Goal: Information Seeking & Learning: Learn about a topic

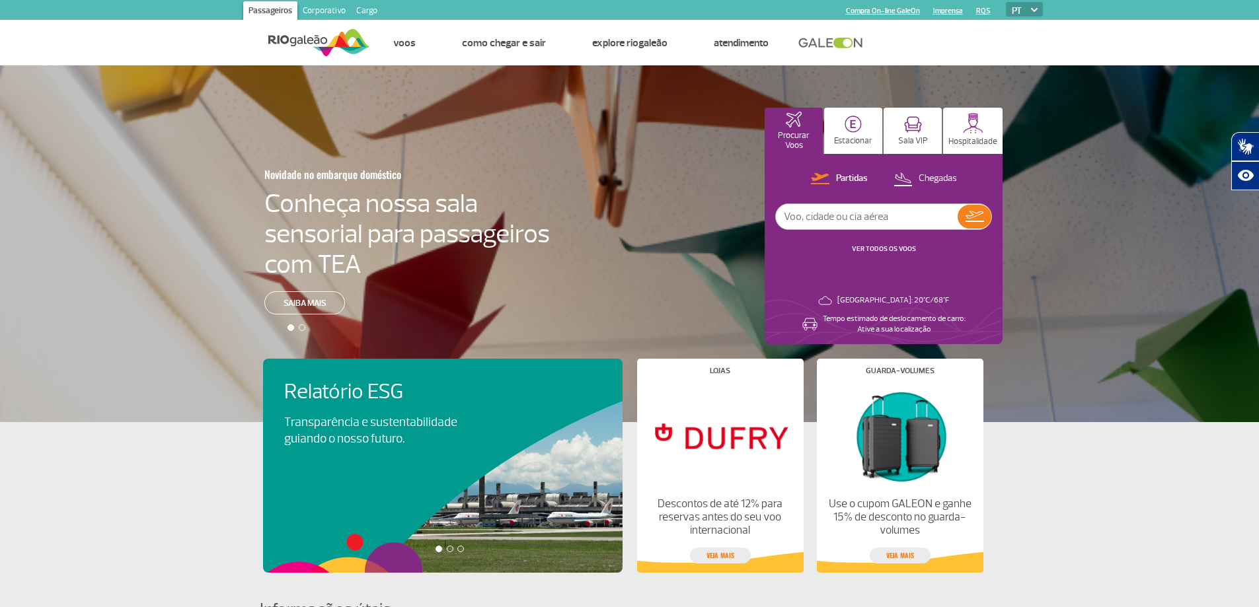
click at [327, 9] on link "Corporativo" at bounding box center [324, 11] width 54 height 21
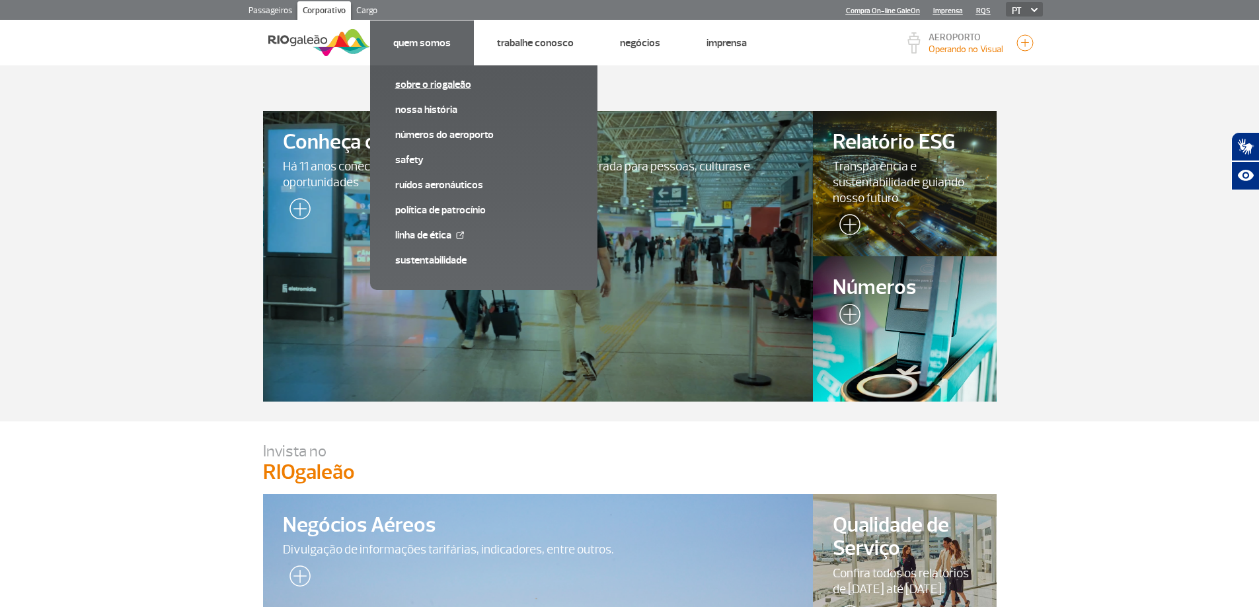
click at [412, 87] on link "Sobre o RIOgaleão" at bounding box center [483, 84] width 177 height 15
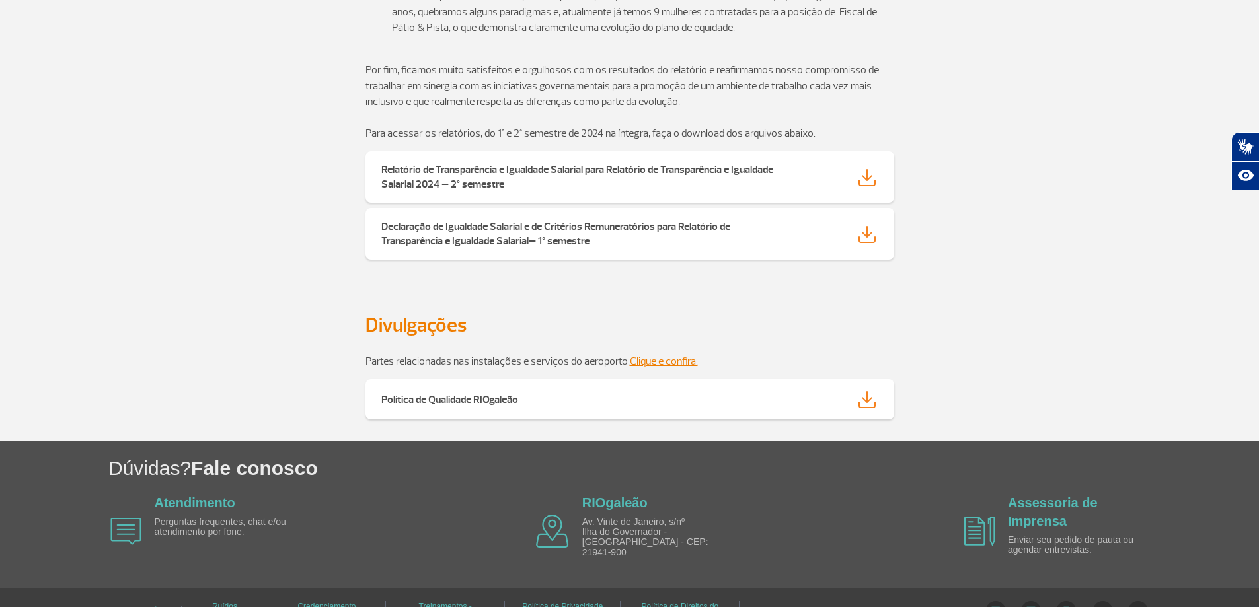
scroll to position [2181, 0]
click at [467, 393] on strong "Política de Qualidade RIOgaleão" at bounding box center [449, 399] width 137 height 13
click at [651, 354] on link "Clique e confira." at bounding box center [664, 360] width 68 height 13
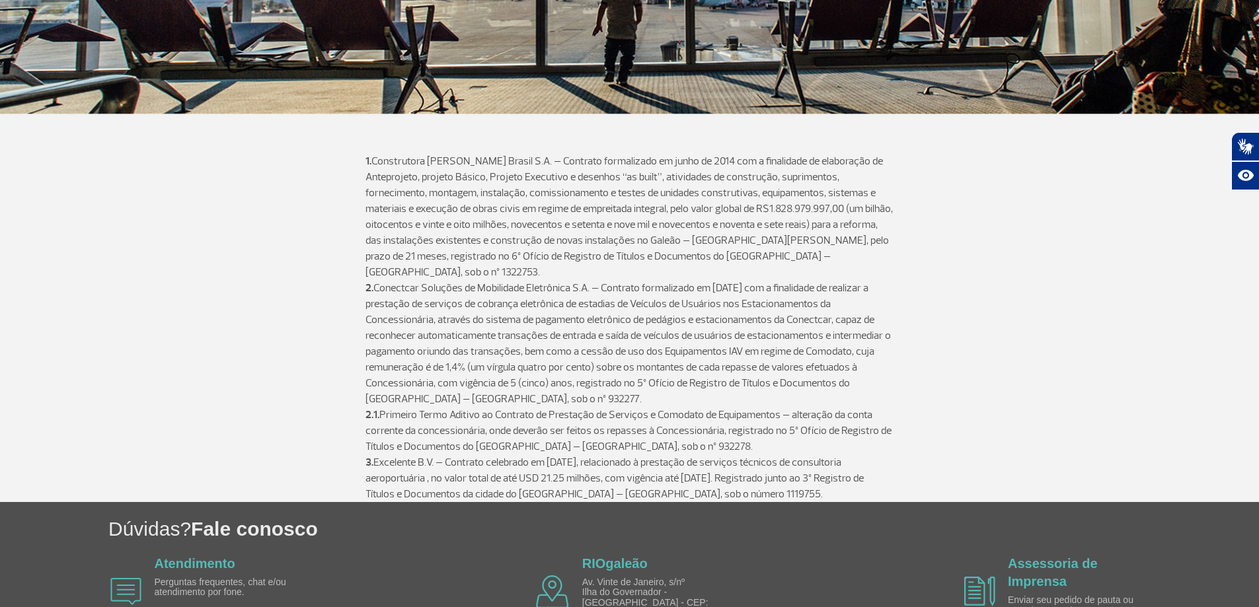
scroll to position [352, 0]
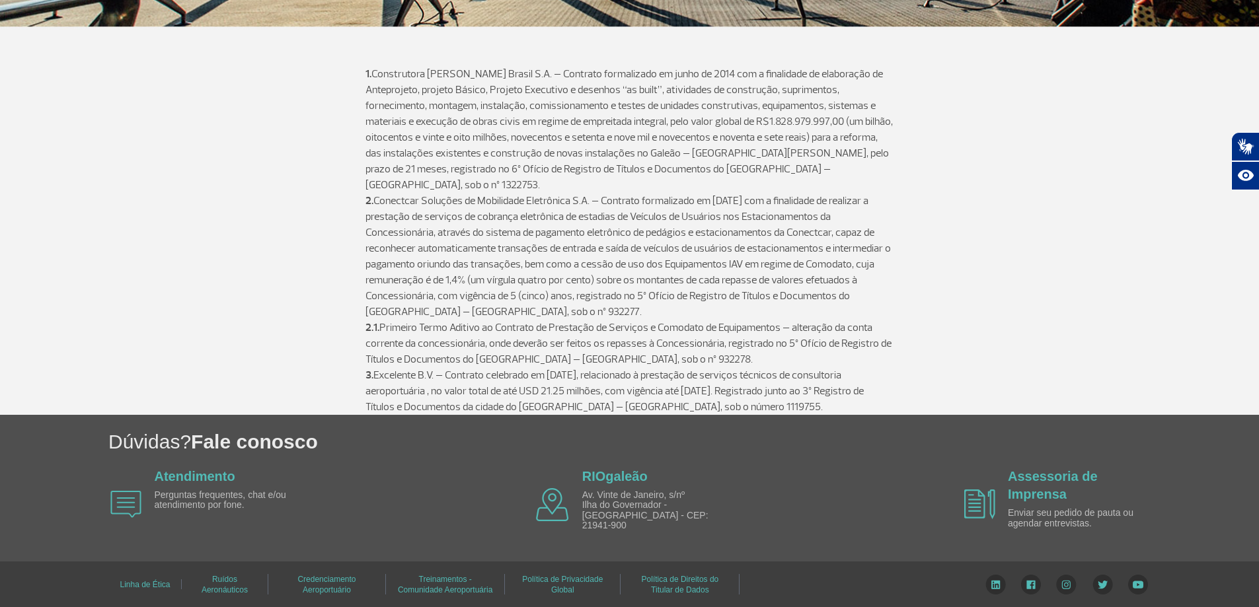
click at [129, 578] on link "Linha de Ética" at bounding box center [145, 585] width 50 height 19
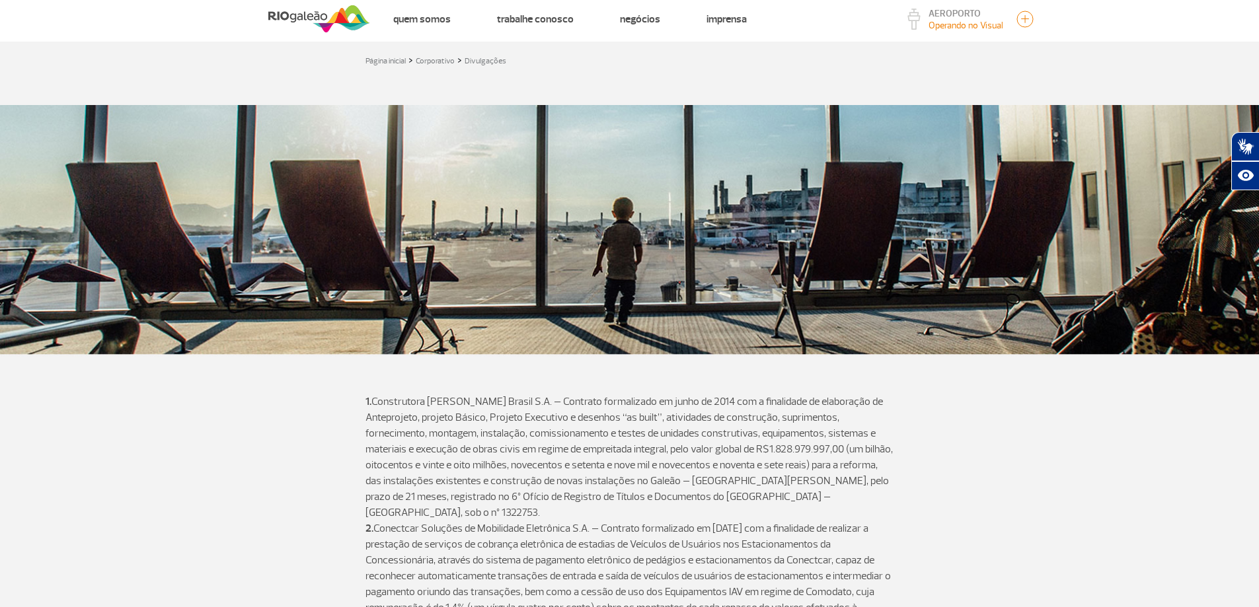
scroll to position [0, 0]
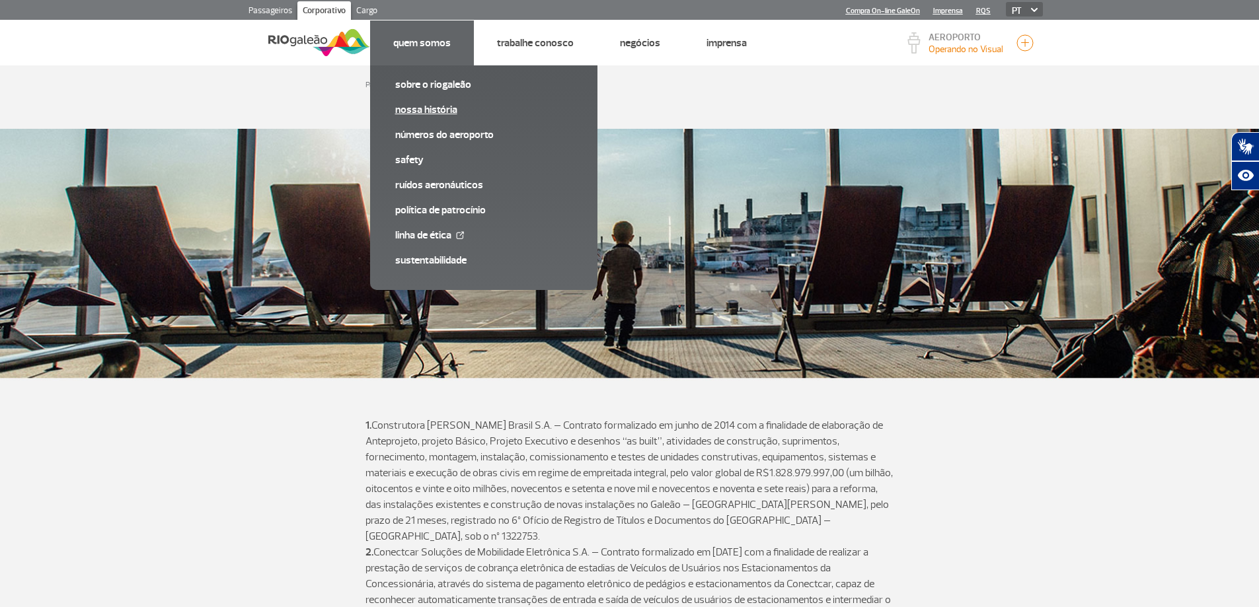
click at [439, 109] on link "Nossa História" at bounding box center [483, 109] width 177 height 15
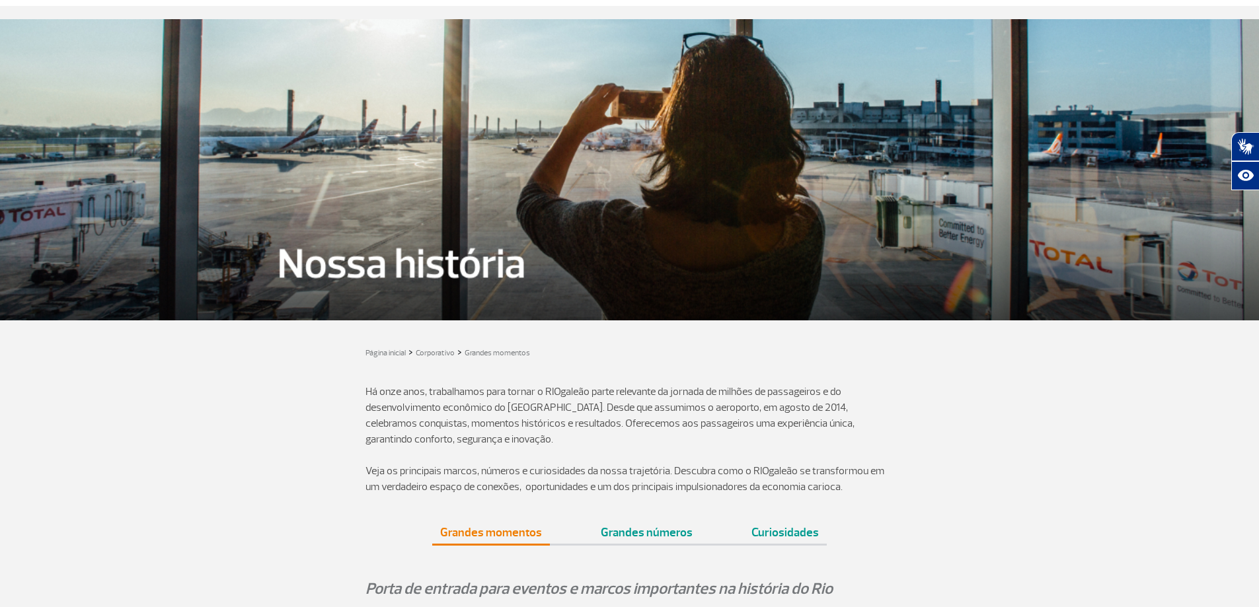
scroll to position [132, 0]
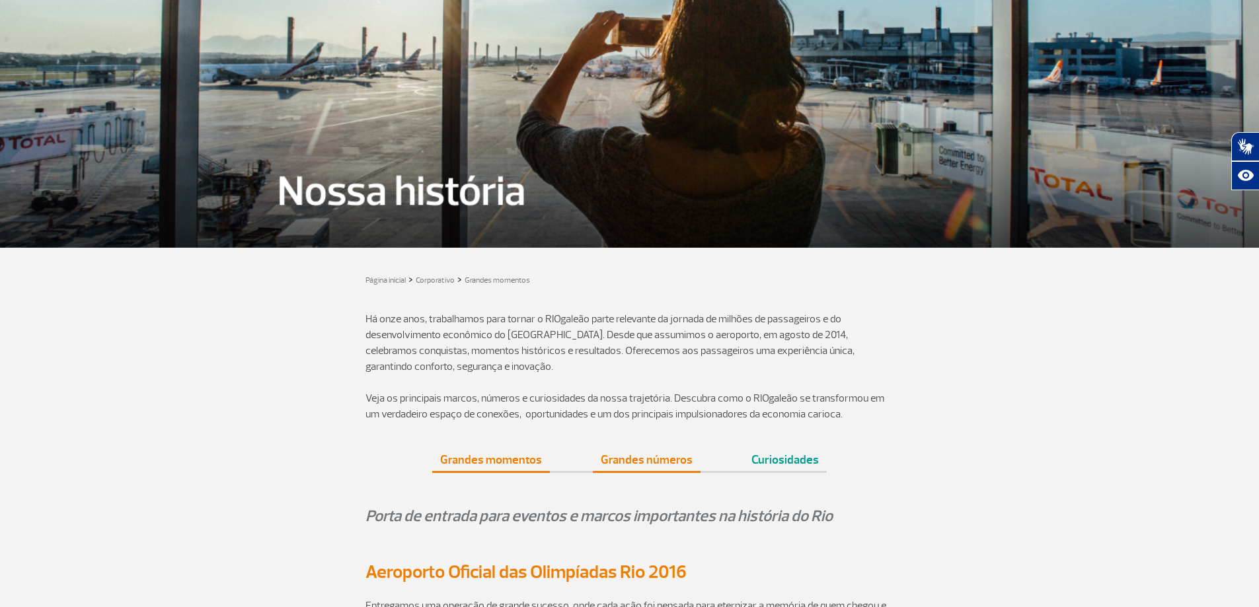
click at [676, 468] on link "Grandes números" at bounding box center [647, 454] width 108 height 33
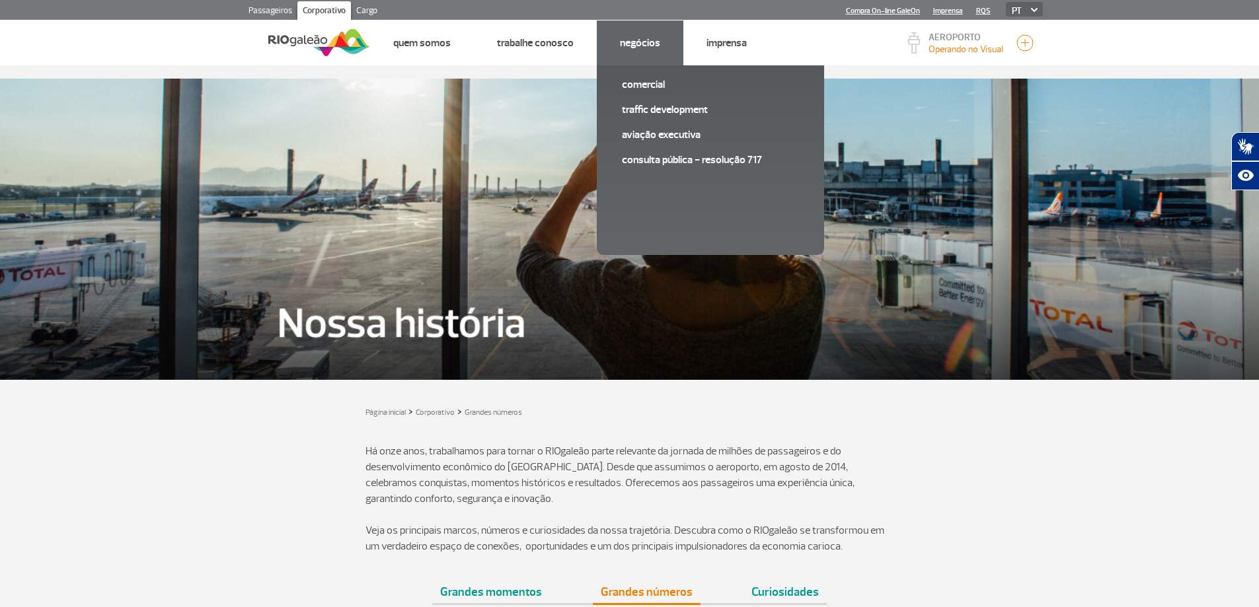
click at [634, 46] on link "Negócios" at bounding box center [640, 42] width 40 height 13
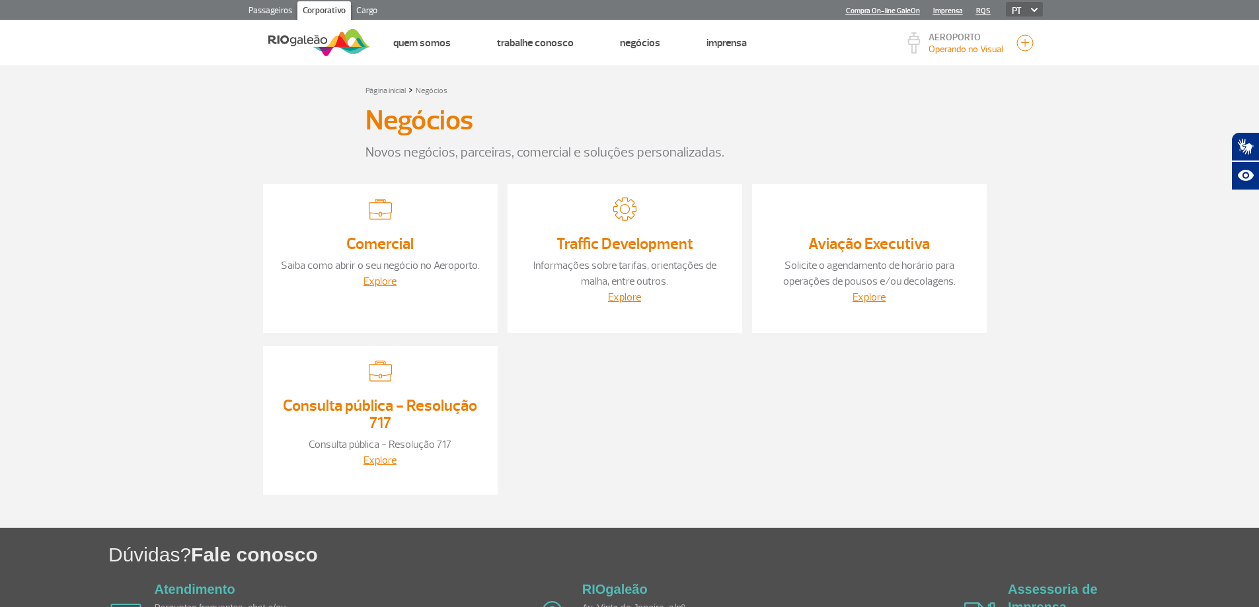
click at [981, 8] on link "RQS" at bounding box center [983, 11] width 15 height 9
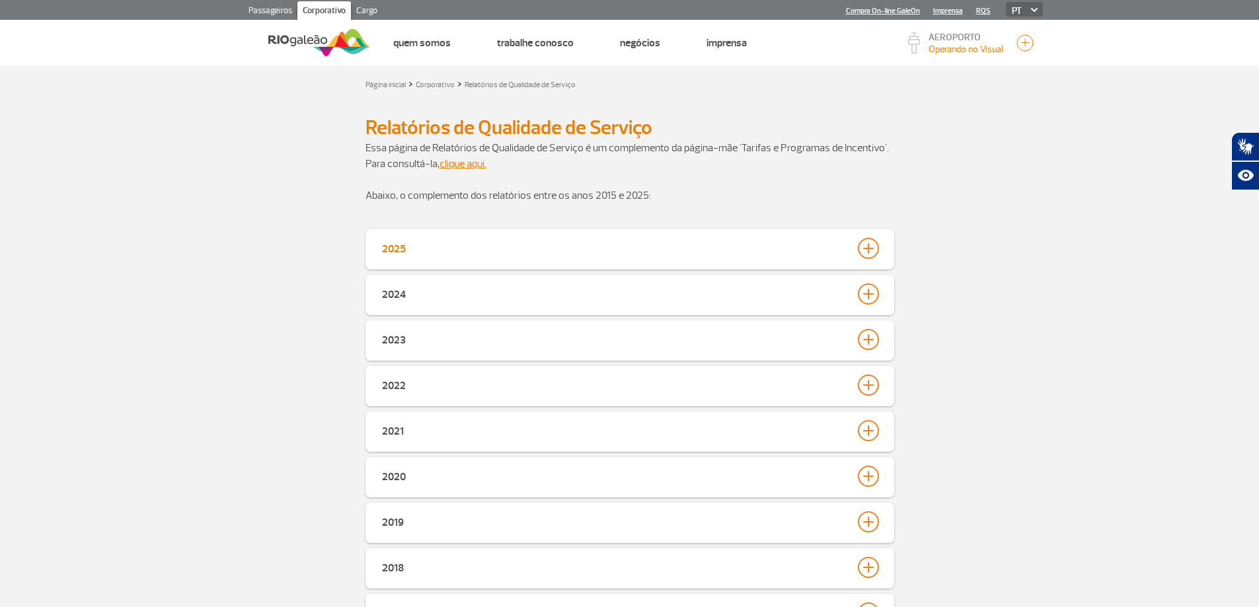
click at [536, 246] on button "2025" at bounding box center [629, 248] width 497 height 22
click at [462, 161] on link "clique aqui." at bounding box center [462, 163] width 47 height 13
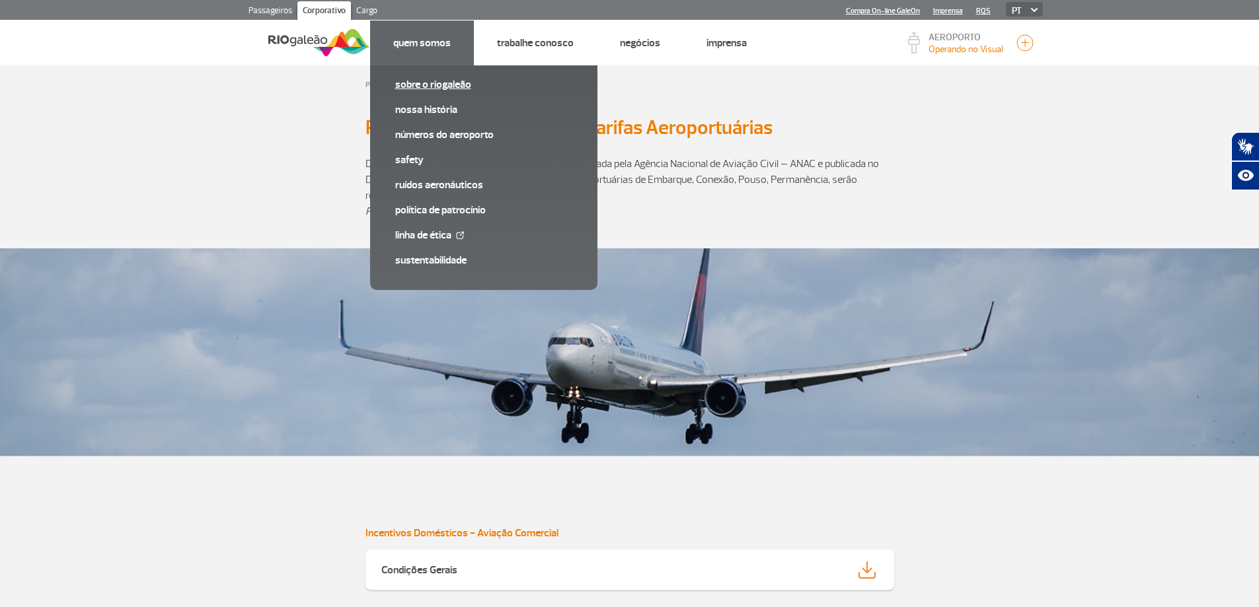
click at [409, 83] on link "Sobre o RIOgaleão" at bounding box center [483, 84] width 177 height 15
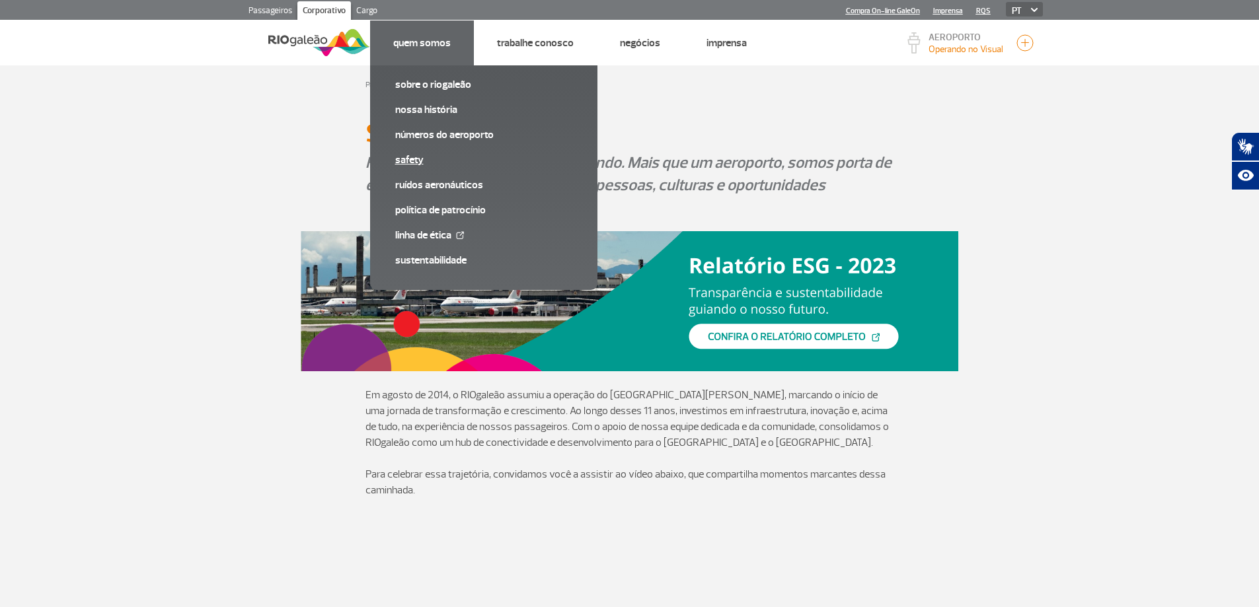
click at [398, 163] on link "SAFETY" at bounding box center [483, 160] width 177 height 15
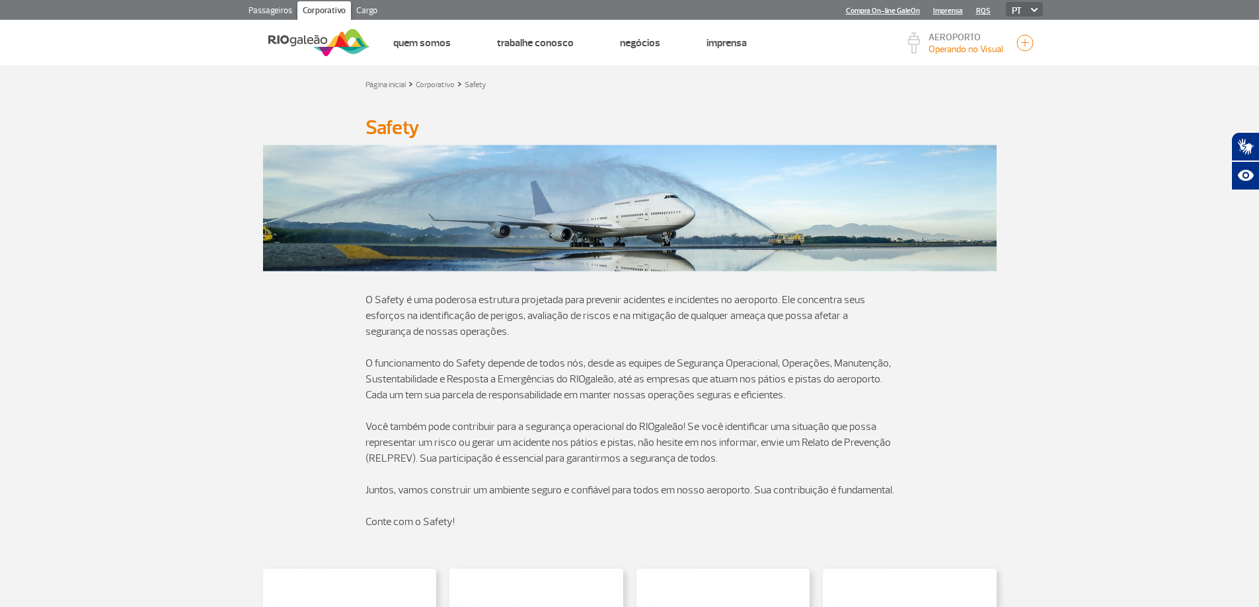
click at [231, 206] on section at bounding box center [629, 208] width 1259 height 136
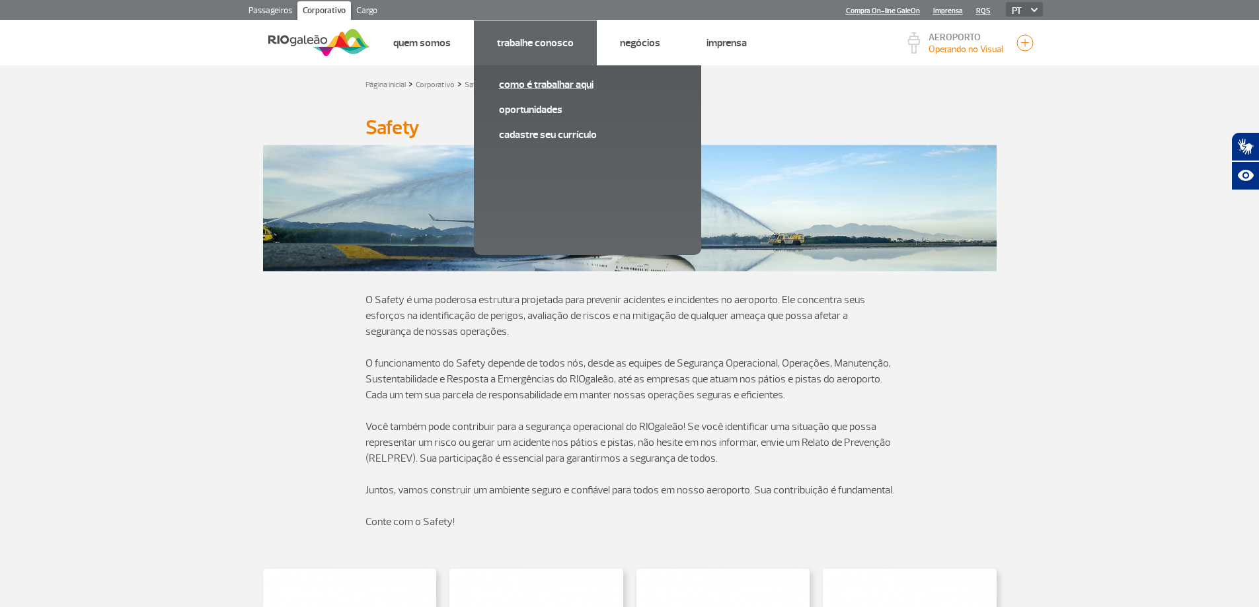
click at [525, 81] on link "Como é trabalhar aqui" at bounding box center [587, 84] width 177 height 15
